Goal: Task Accomplishment & Management: Manage account settings

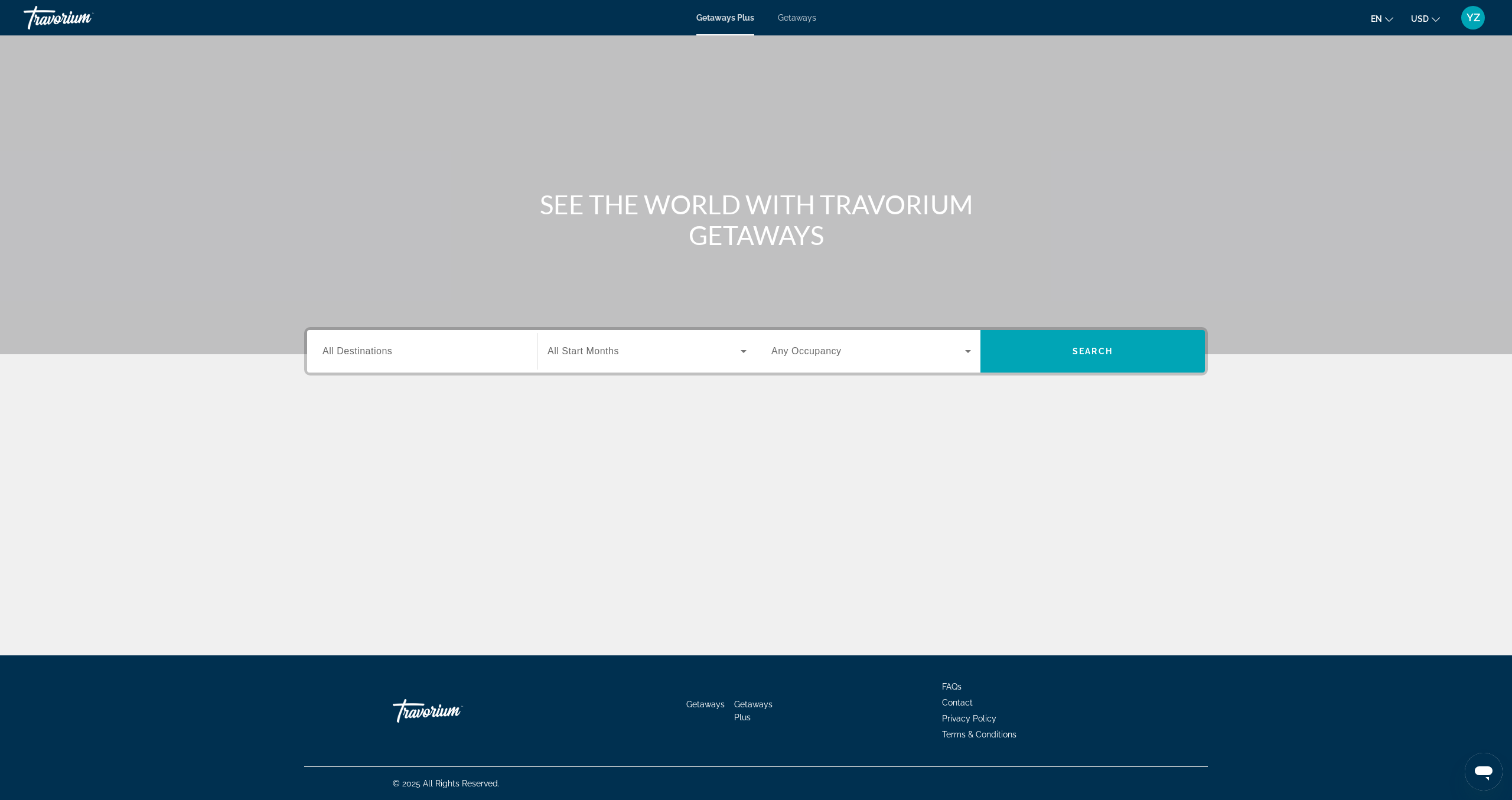
click at [1092, 357] on span "Search" at bounding box center [1093, 351] width 224 height 29
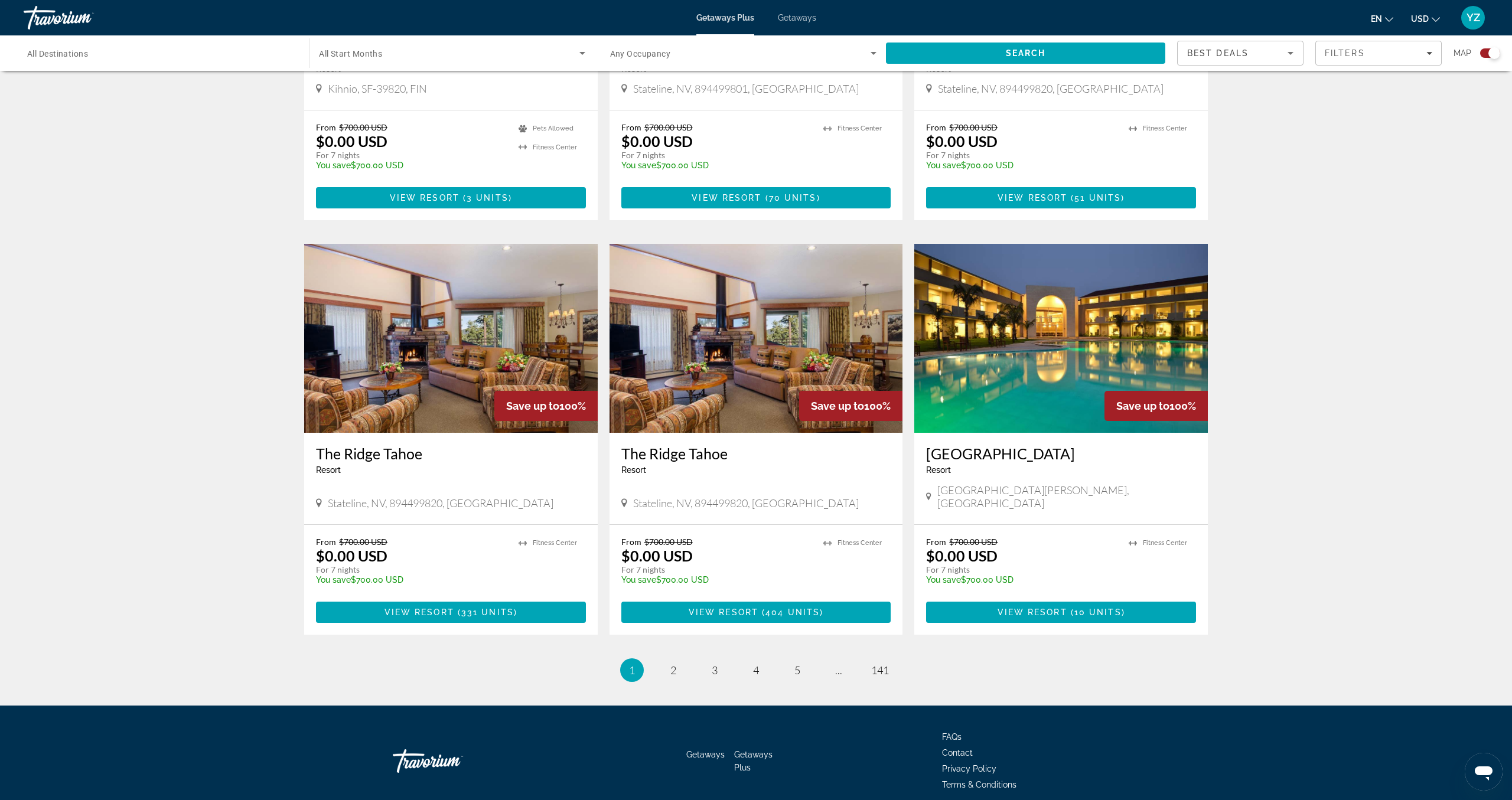
scroll to position [1494, 0]
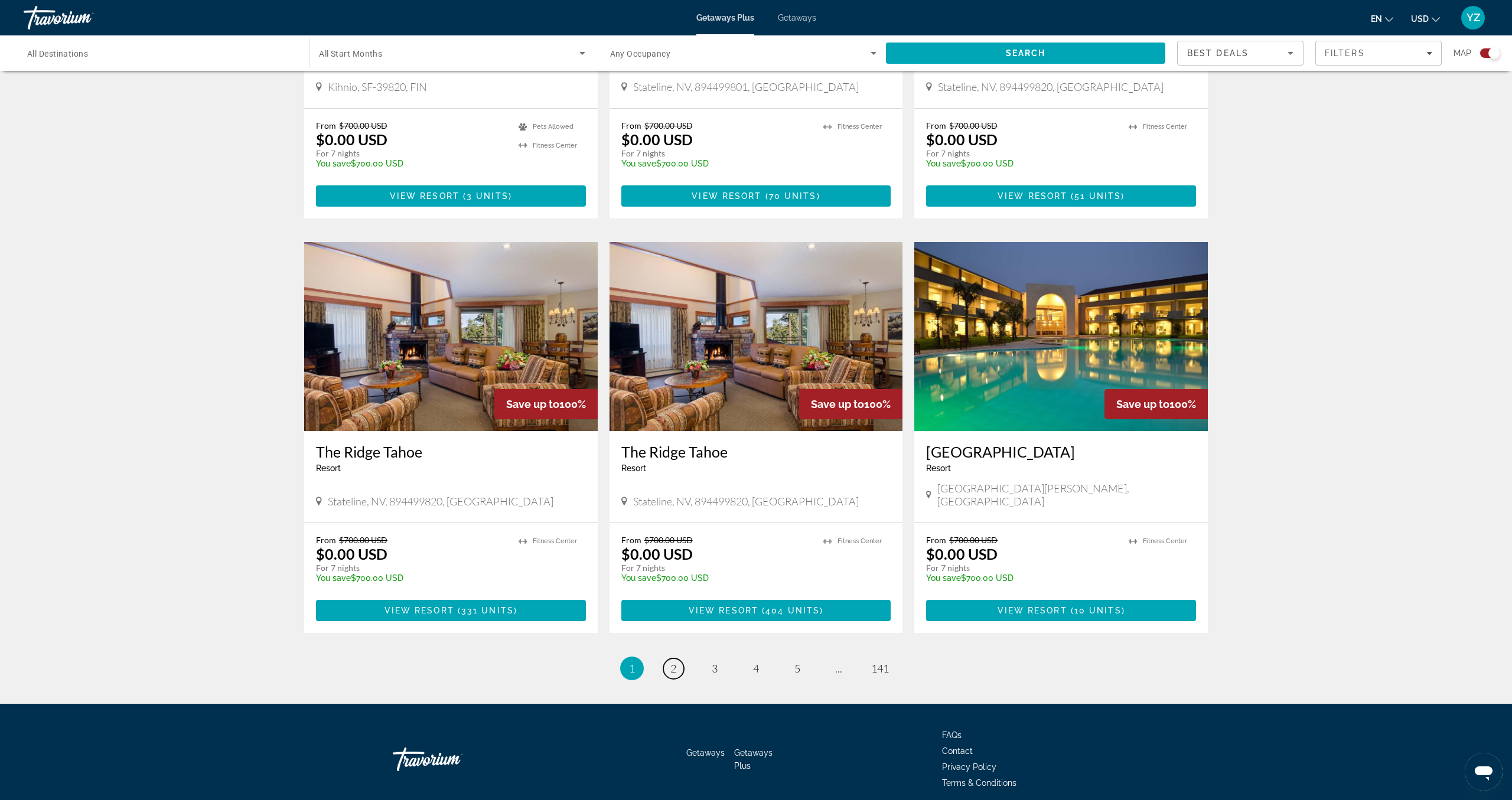
click at [671, 662] on span "2" at bounding box center [673, 668] width 6 height 13
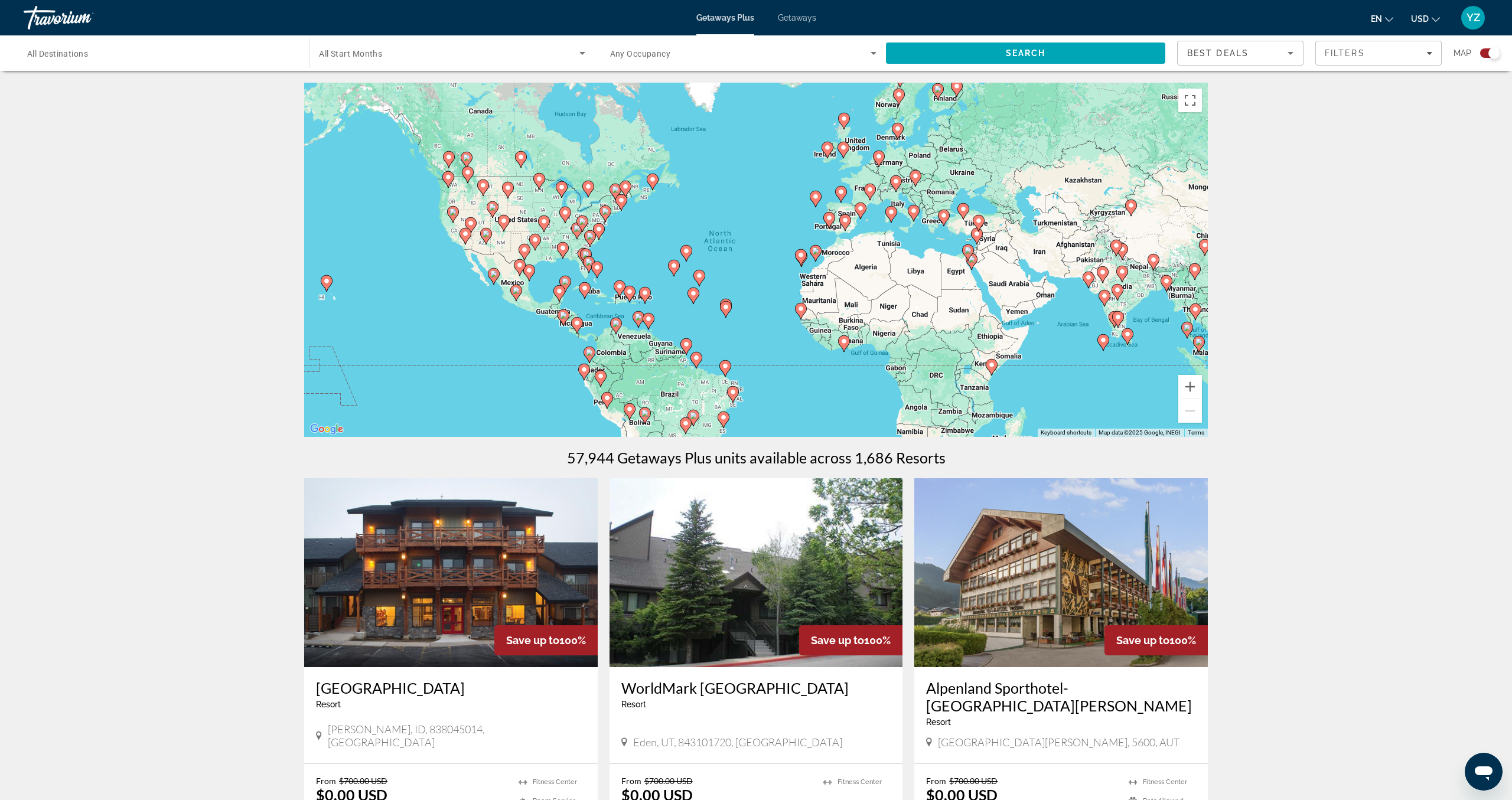
click at [827, 218] on image "Main content" at bounding box center [829, 217] width 7 height 7
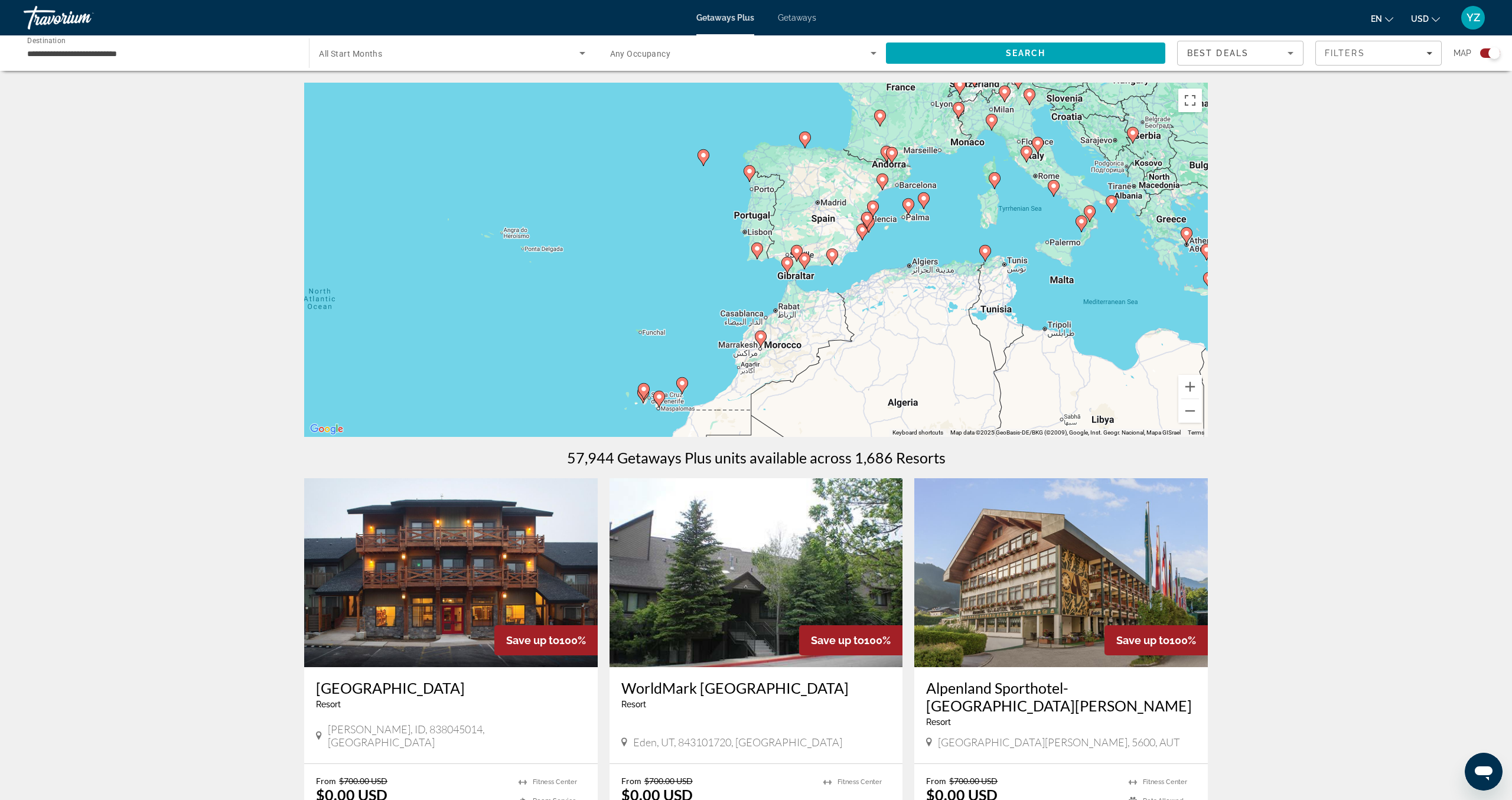
scroll to position [11, 0]
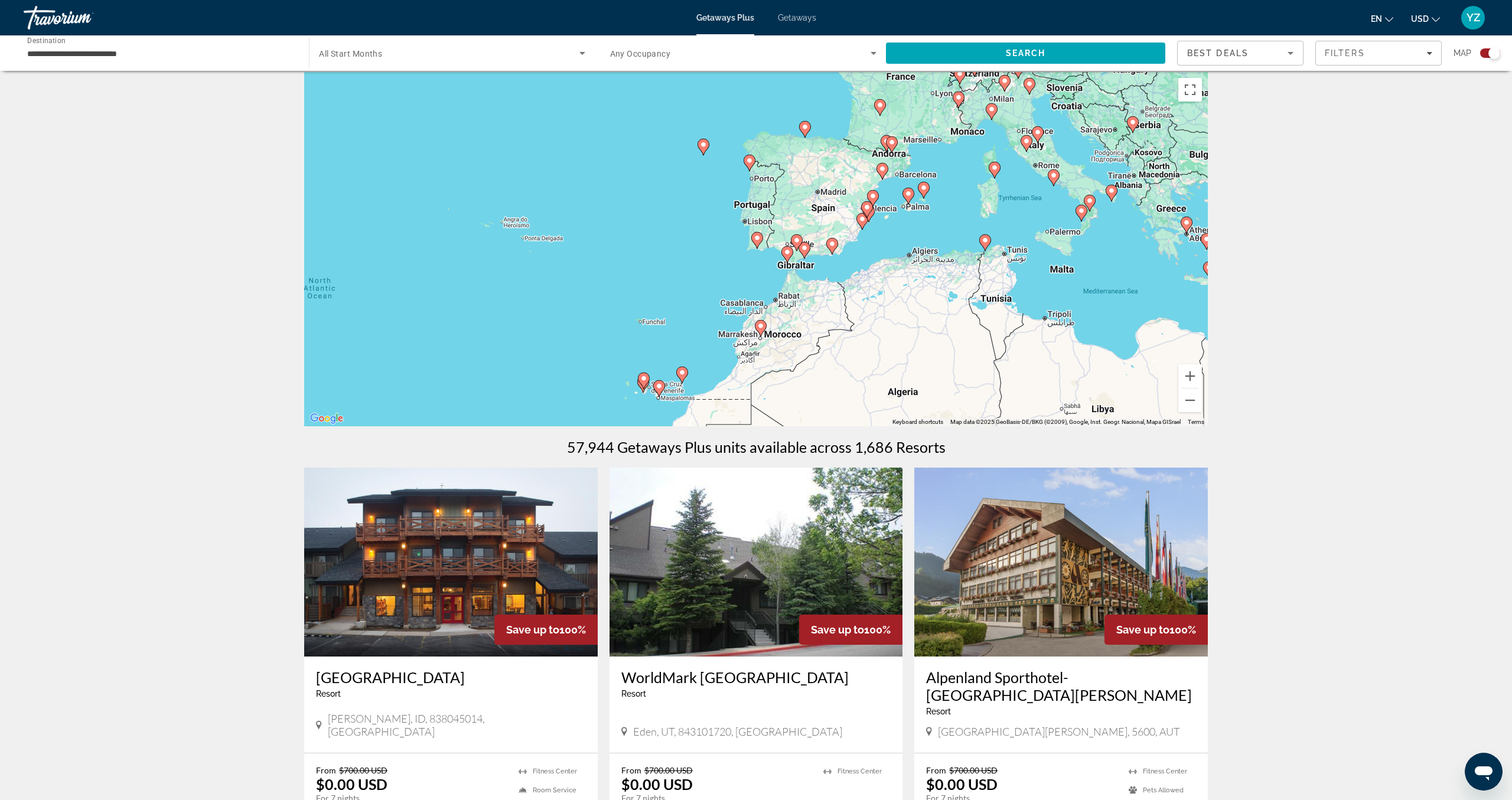
click at [917, 178] on div "To activate drag with keyboard, press Alt + Enter. Once in keyboard drag state,…" at bounding box center [756, 249] width 904 height 354
click at [883, 180] on div "To activate drag with keyboard, press Alt + Enter. Once in keyboard drag state,…" at bounding box center [756, 249] width 904 height 354
click at [883, 173] on icon "Main content" at bounding box center [882, 171] width 11 height 15
type input "**********"
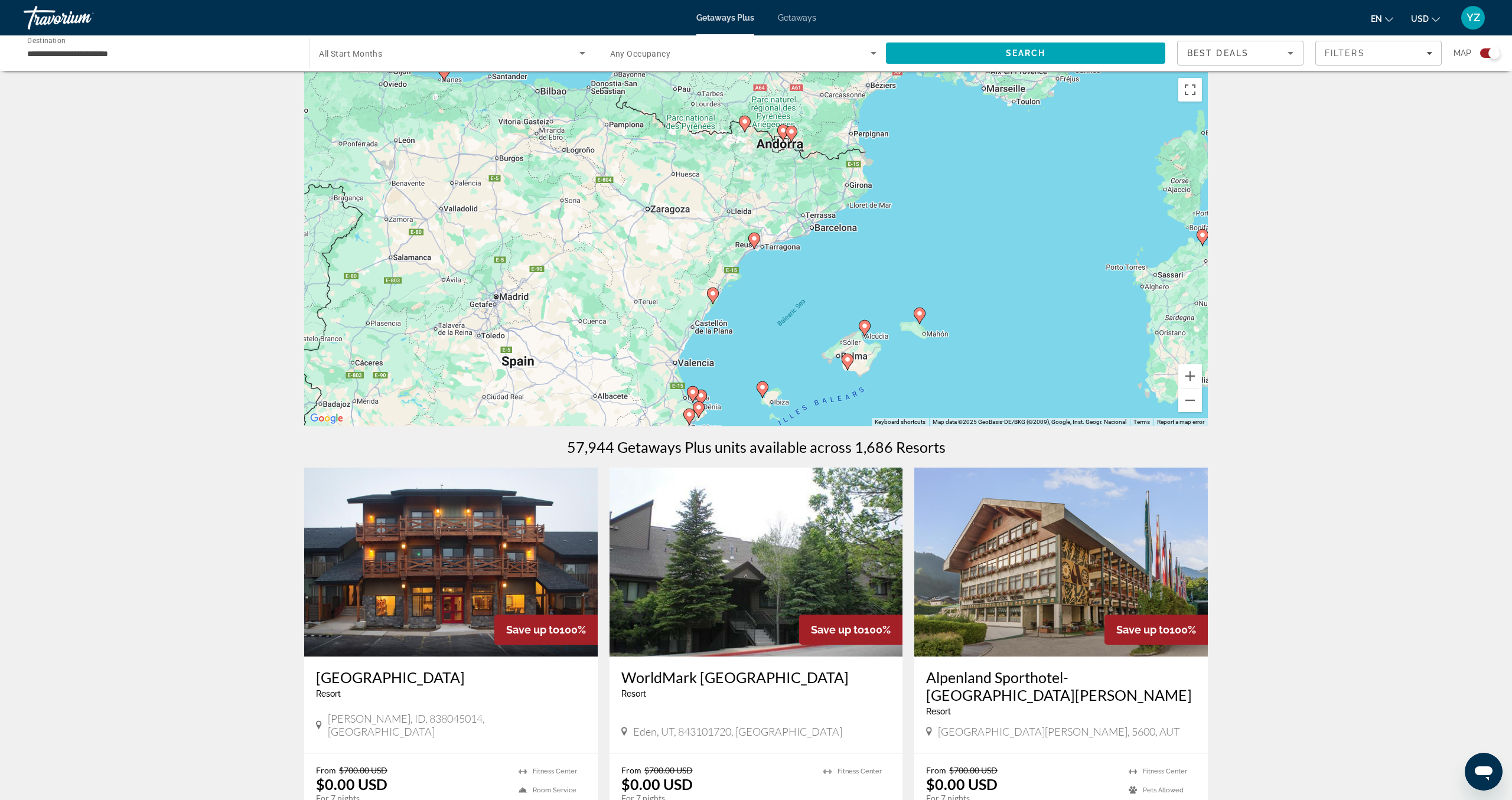
drag, startPoint x: 0, startPoint y: 0, endPoint x: 63, endPoint y: 30, distance: 69.8
click at [63, 30] on div "Travorium" at bounding box center [82, 17] width 118 height 31
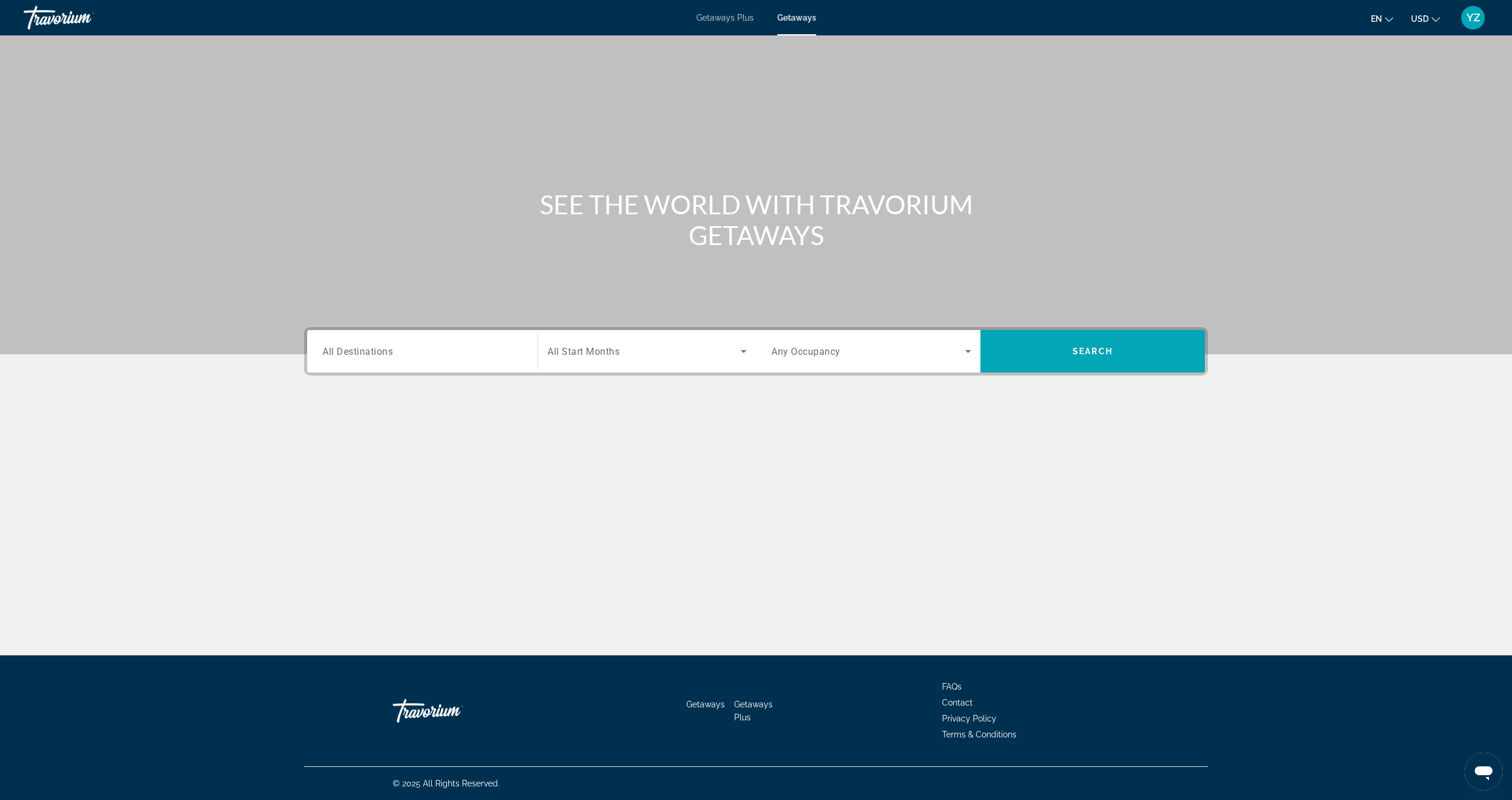
click at [59, 23] on div "Travorium" at bounding box center [82, 17] width 118 height 31
click at [71, 24] on div "Travorium" at bounding box center [82, 17] width 118 height 31
click at [79, 11] on div "Travorium" at bounding box center [82, 17] width 118 height 31
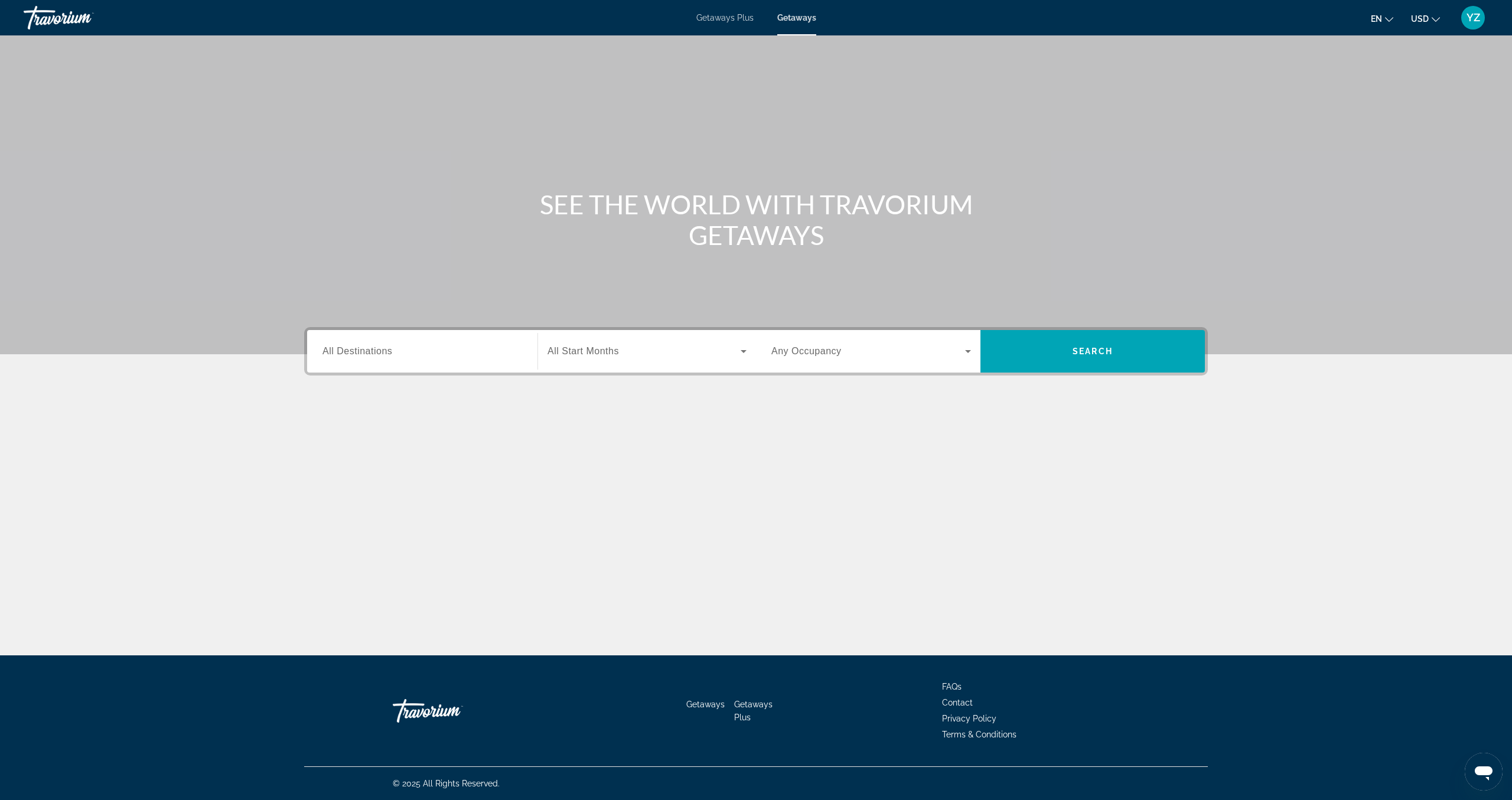
click at [720, 13] on span "Getaways Plus" at bounding box center [725, 18] width 58 height 10
click at [1475, 18] on span "YZ" at bounding box center [1473, 18] width 14 height 12
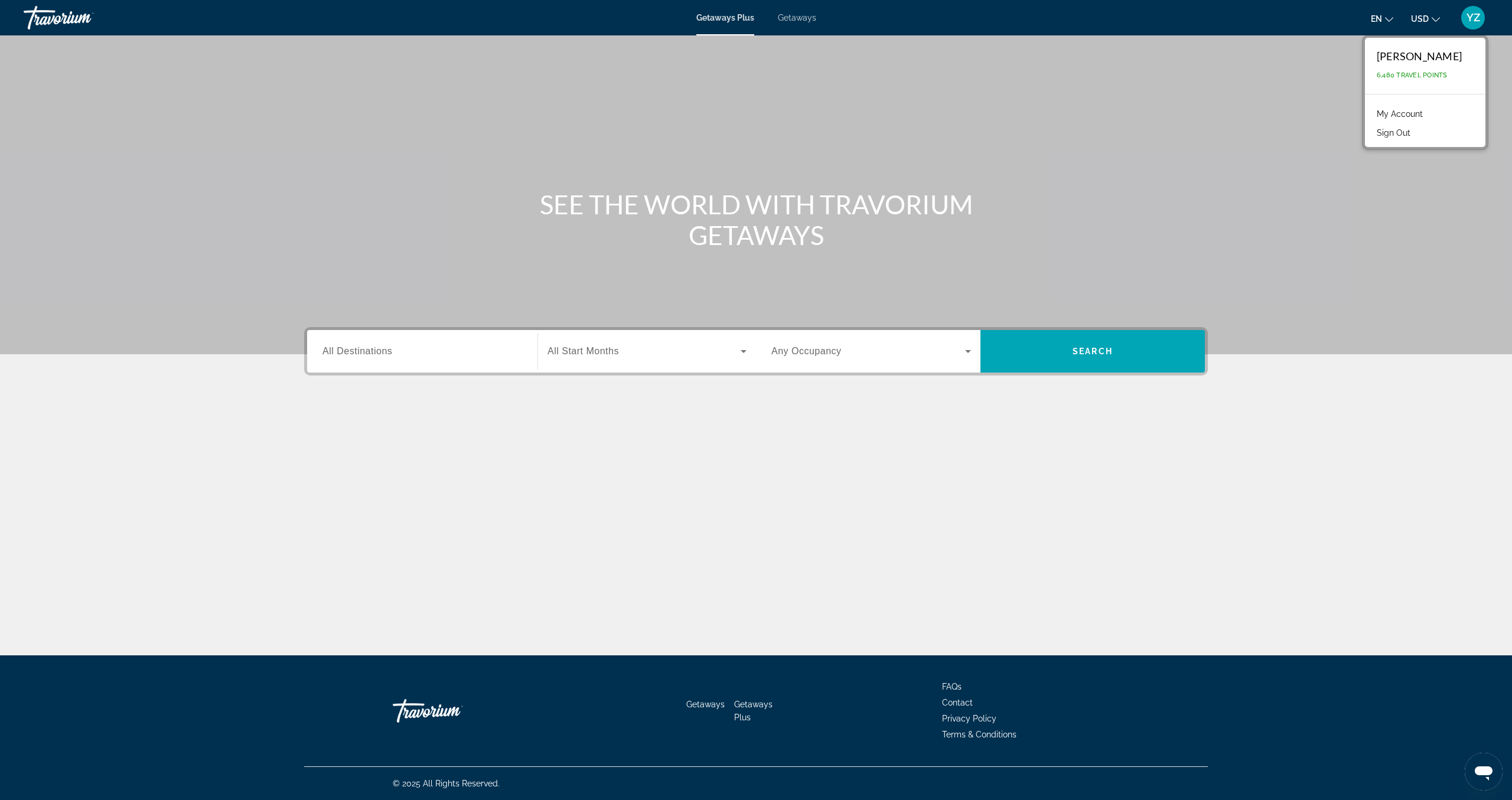
click at [1418, 115] on link "My Account" at bounding box center [1400, 113] width 58 height 15
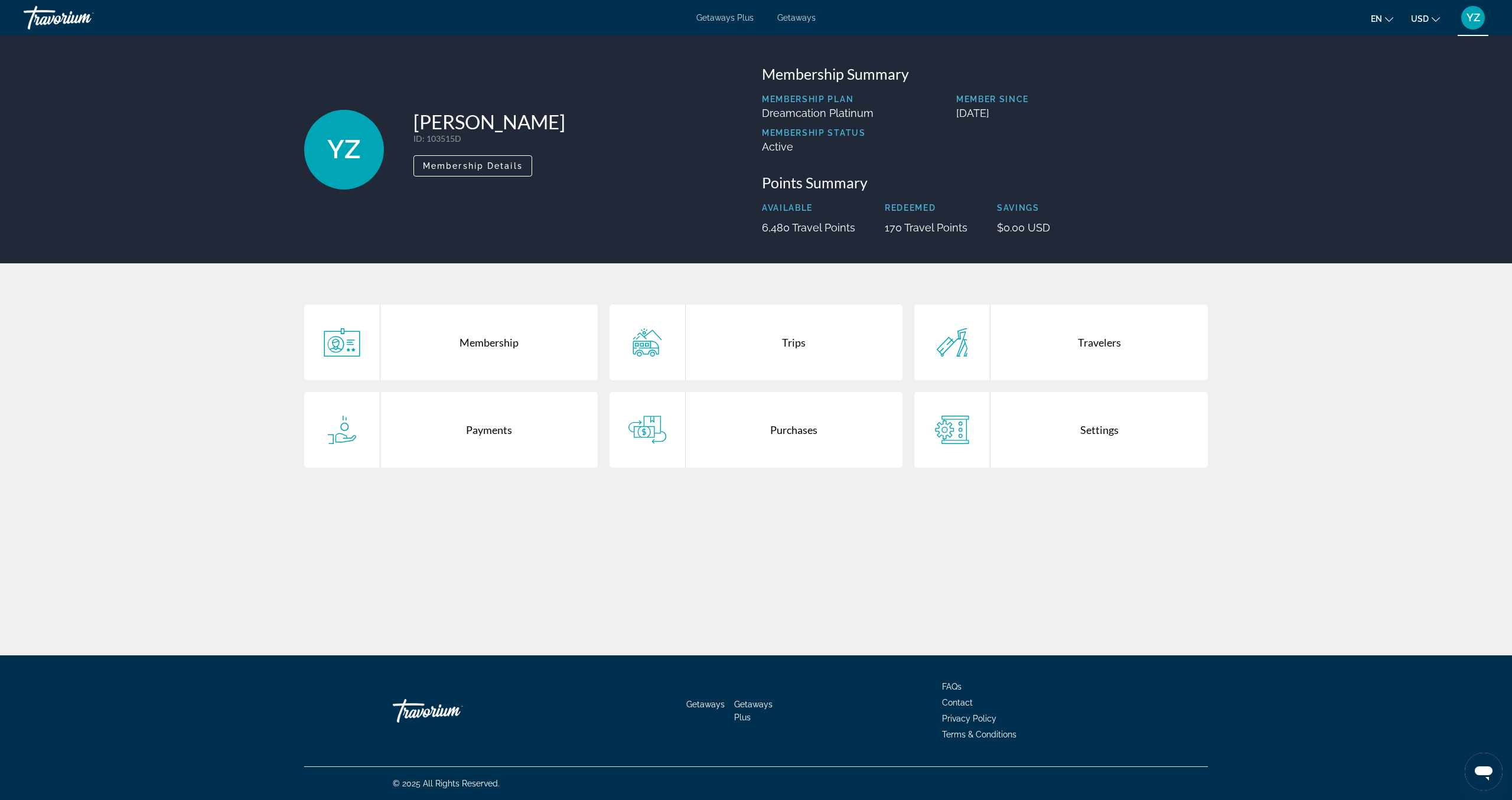
click at [792, 430] on div "Purchases" at bounding box center [794, 430] width 217 height 75
click at [511, 433] on div "Payments" at bounding box center [489, 430] width 217 height 75
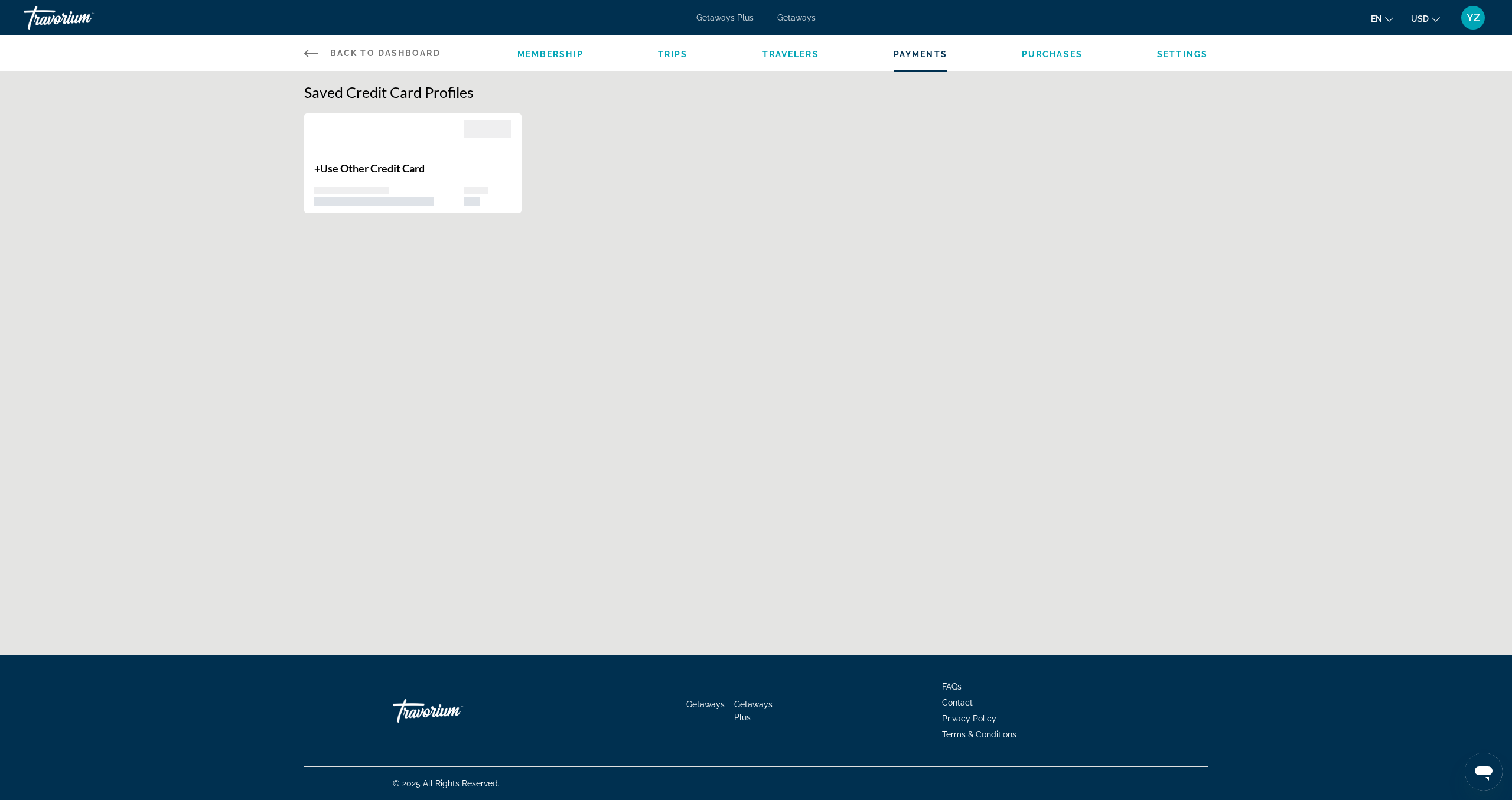
click at [463, 173] on p "+ Use Other Credit Card" at bounding box center [389, 168] width 150 height 13
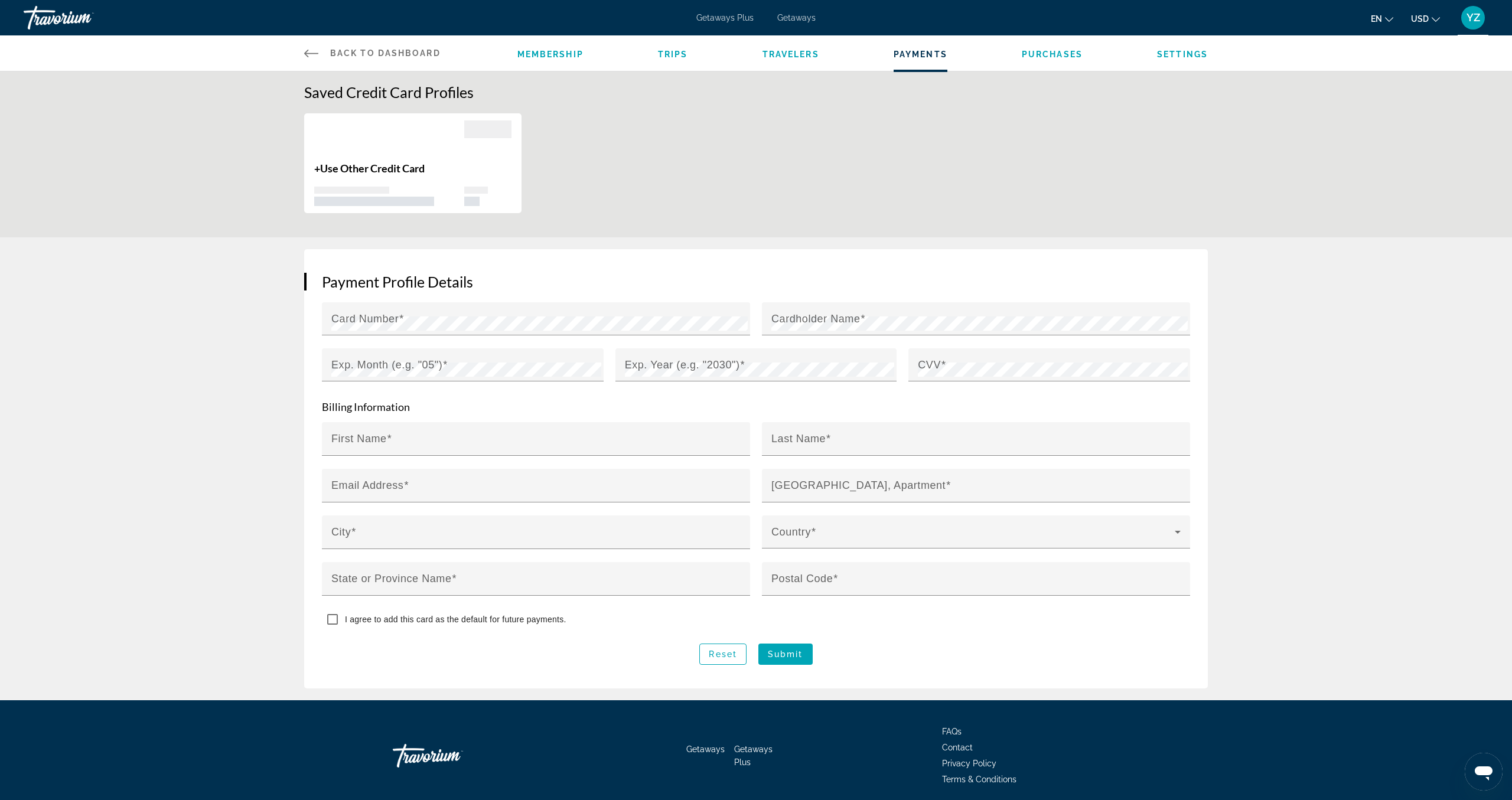
scroll to position [43, 0]
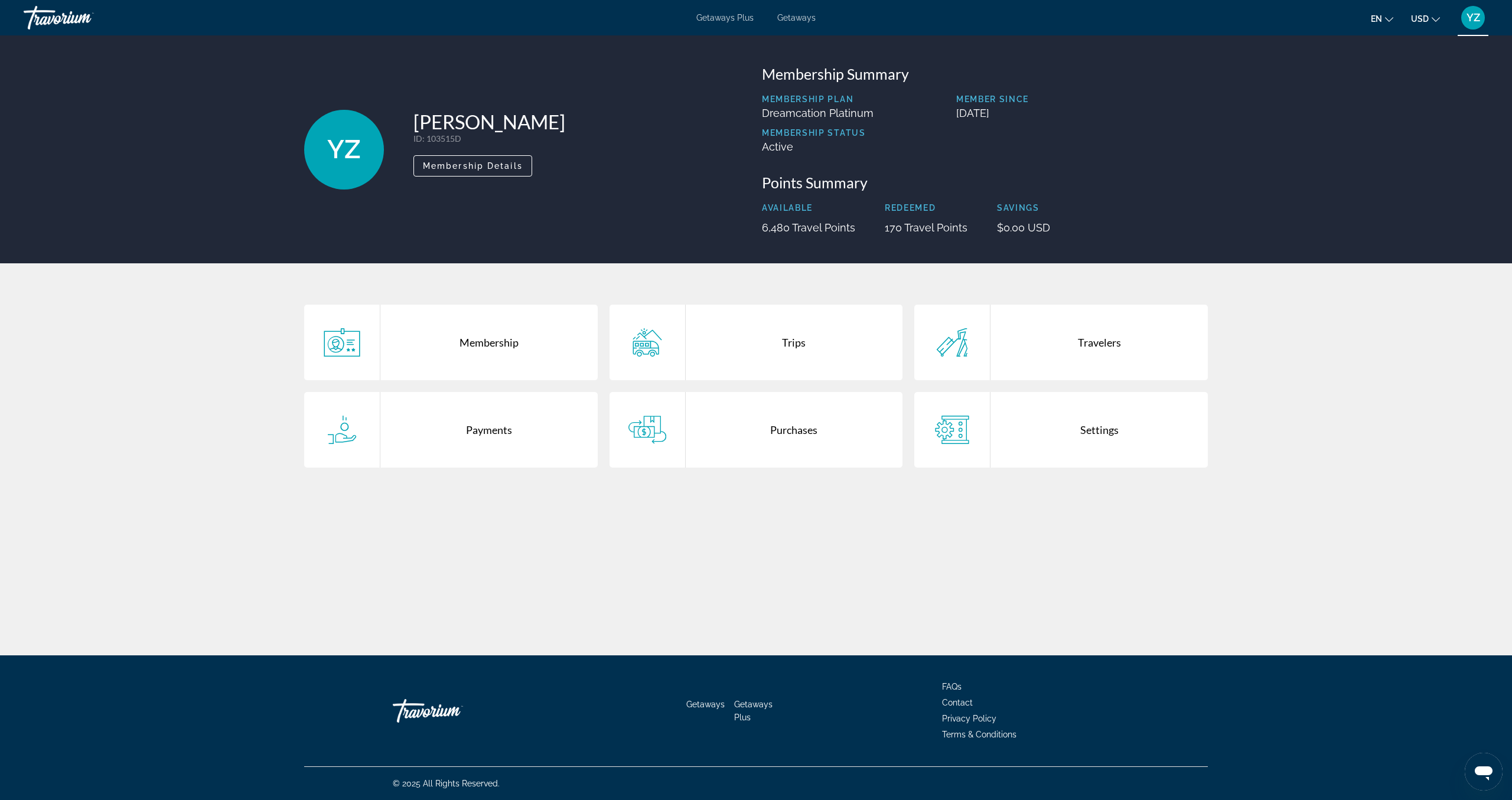
click at [1097, 344] on div "Travelers" at bounding box center [1099, 342] width 217 height 75
click at [794, 344] on div "Trips" at bounding box center [794, 342] width 217 height 75
click at [798, 15] on span "Getaways" at bounding box center [796, 18] width 39 height 10
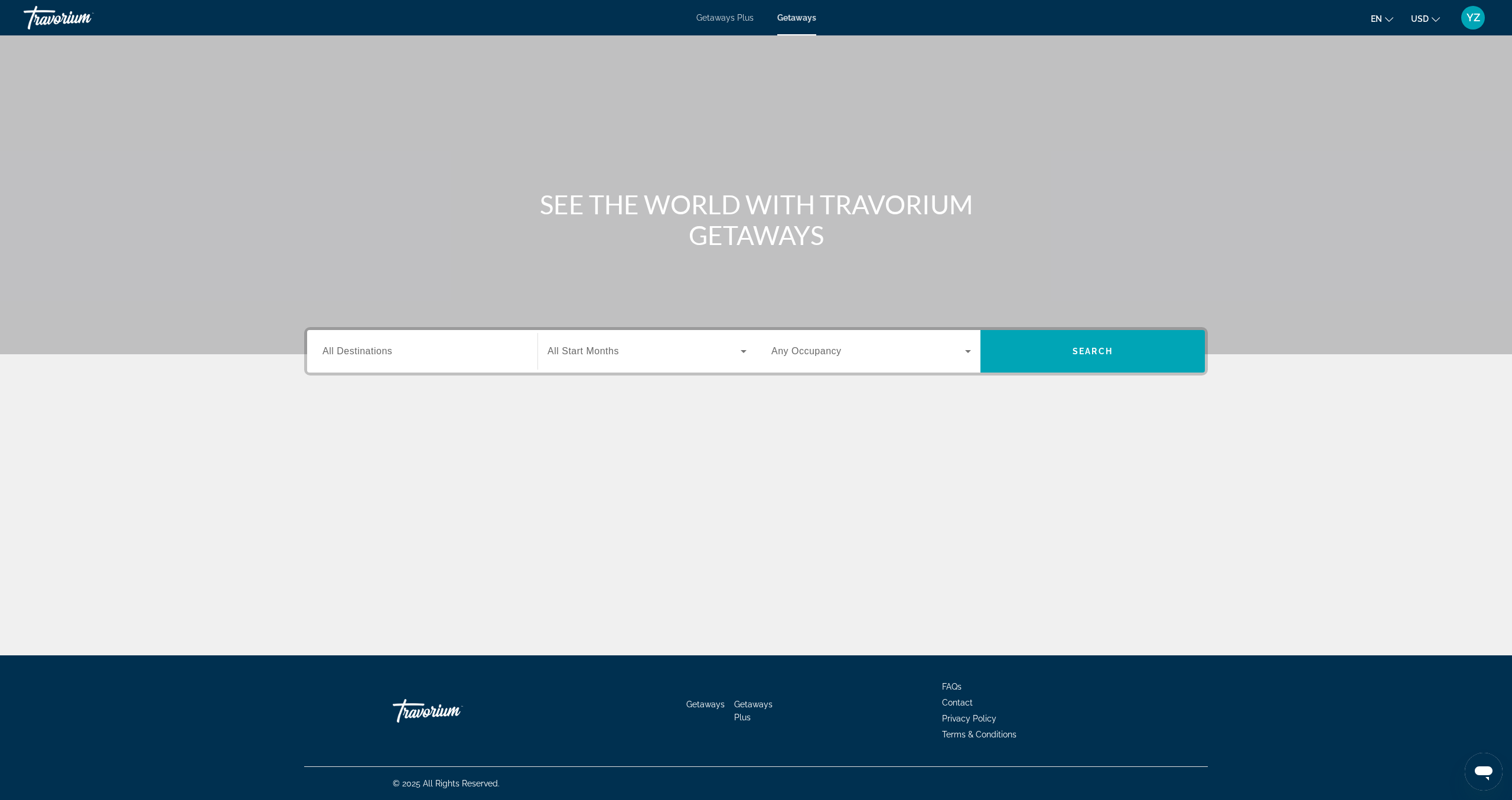
click at [33, 26] on div "Travorium" at bounding box center [82, 17] width 118 height 31
